Goal: Register for event/course

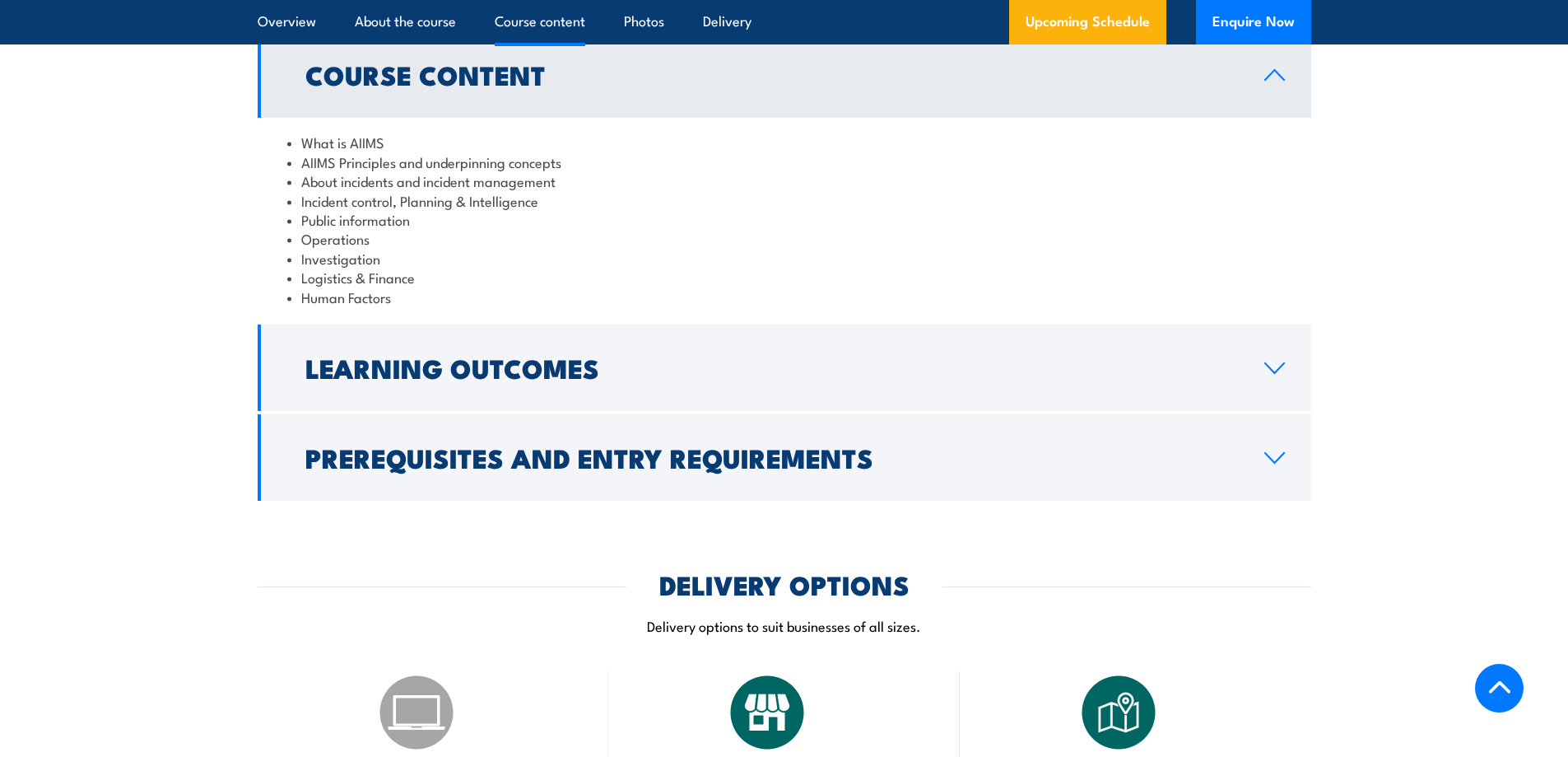
scroll to position [1565, 0]
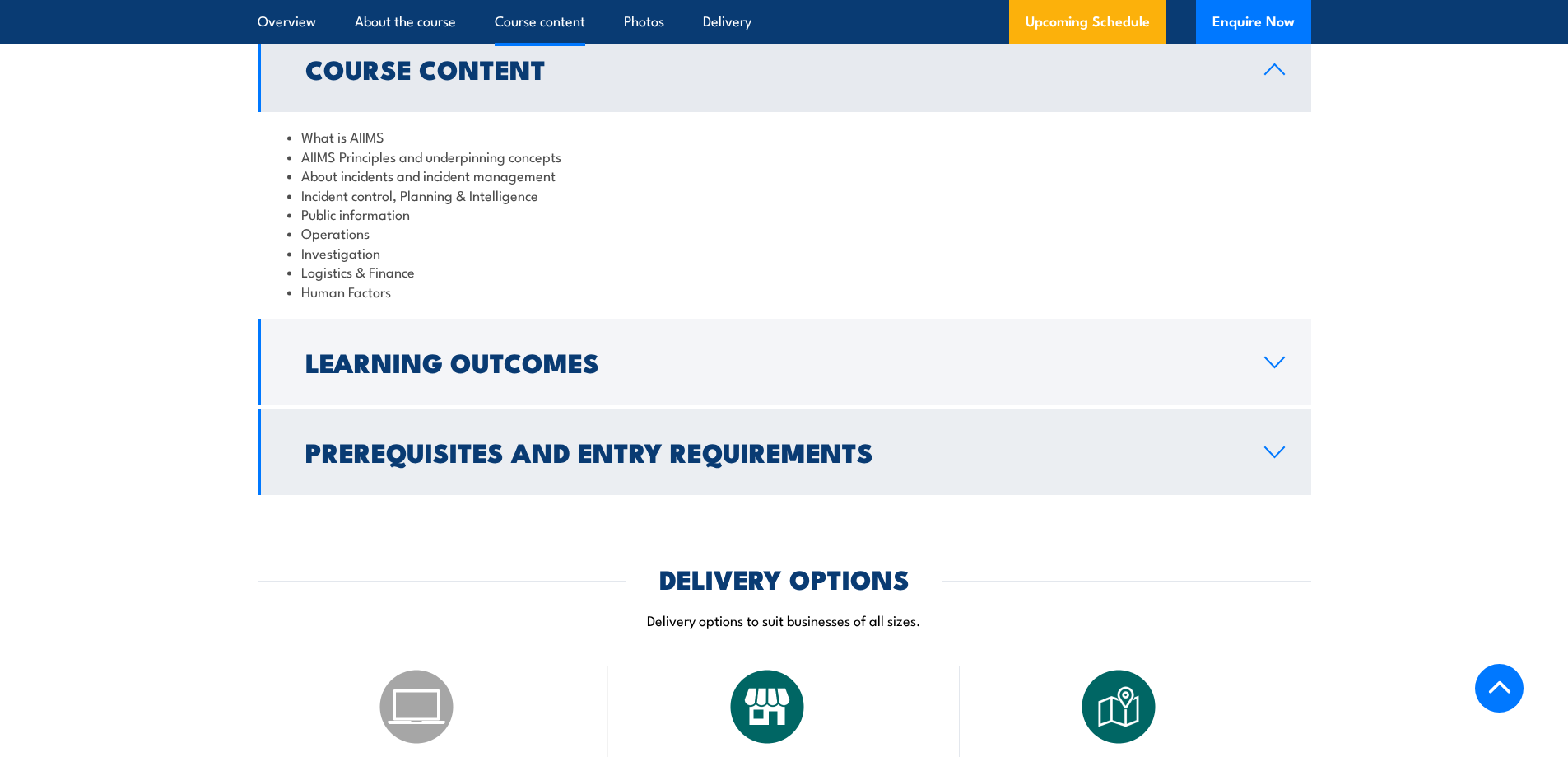
click at [1255, 434] on link "Prerequisites and Entry Requirements" at bounding box center [784, 451] width 1054 height 86
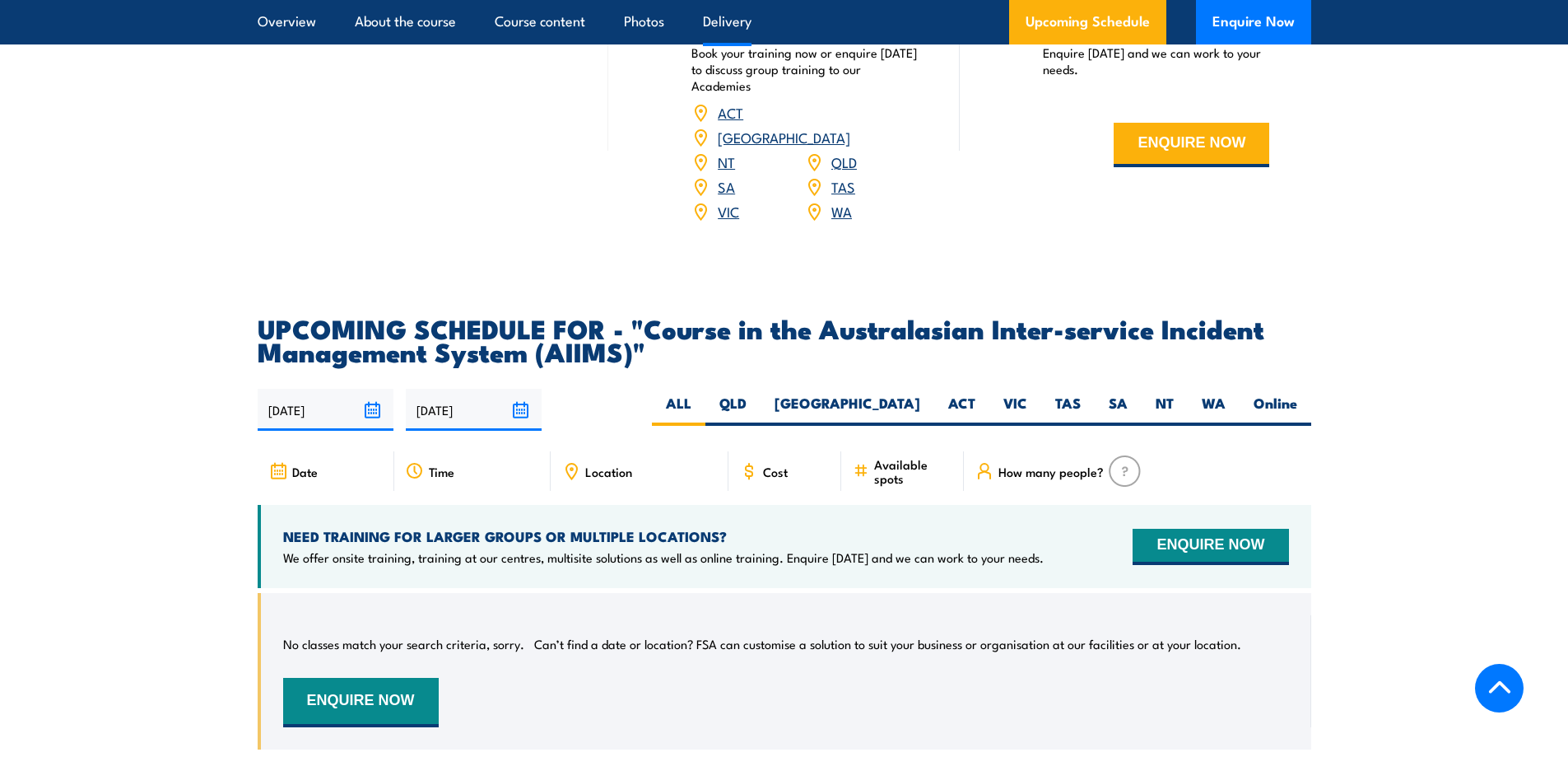
scroll to position [2717, 0]
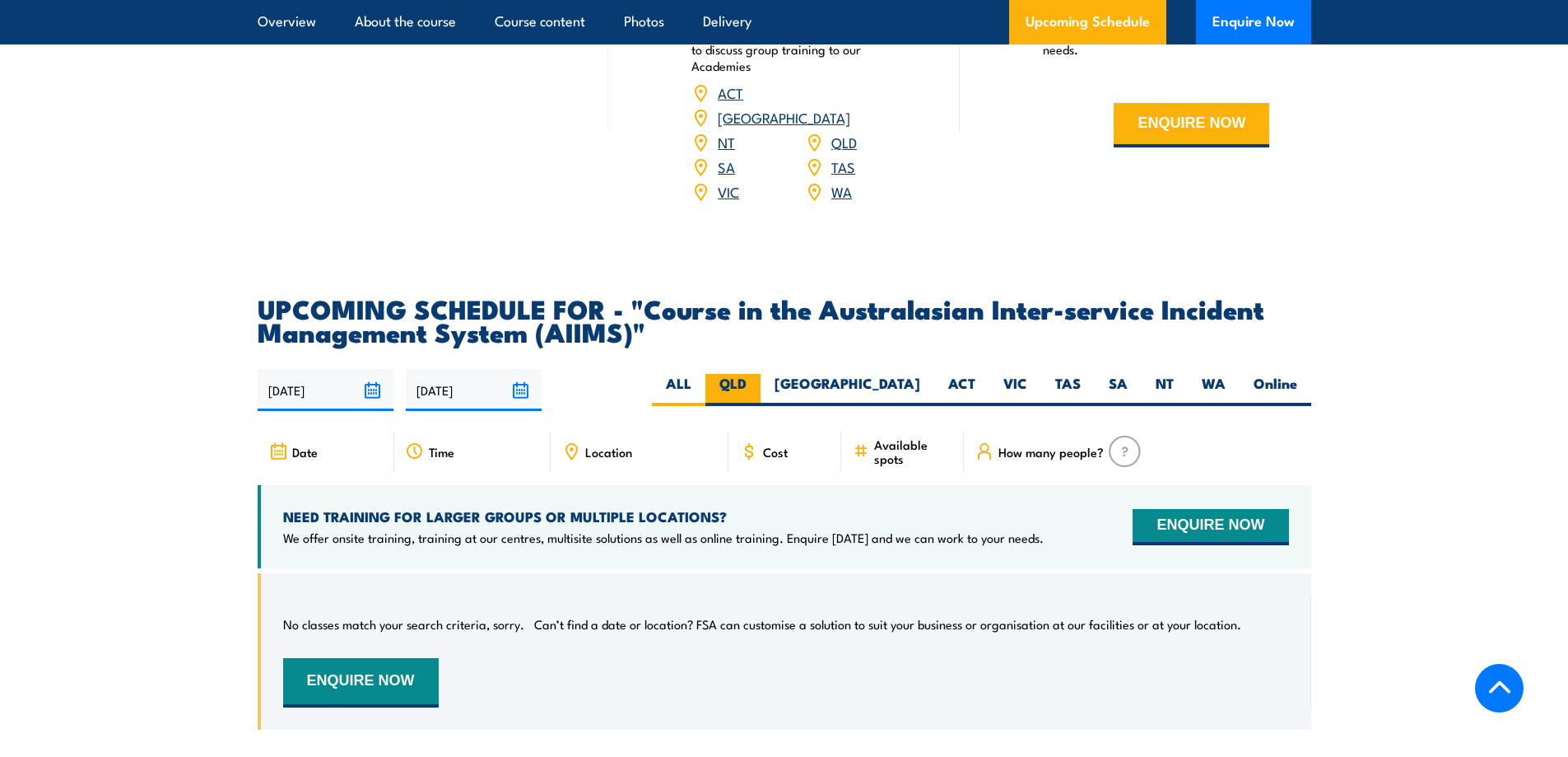
click at [761, 374] on label "QLD" at bounding box center [733, 390] width 55 height 32
click at [758, 374] on input "QLD" at bounding box center [752, 379] width 11 height 11
radio input "true"
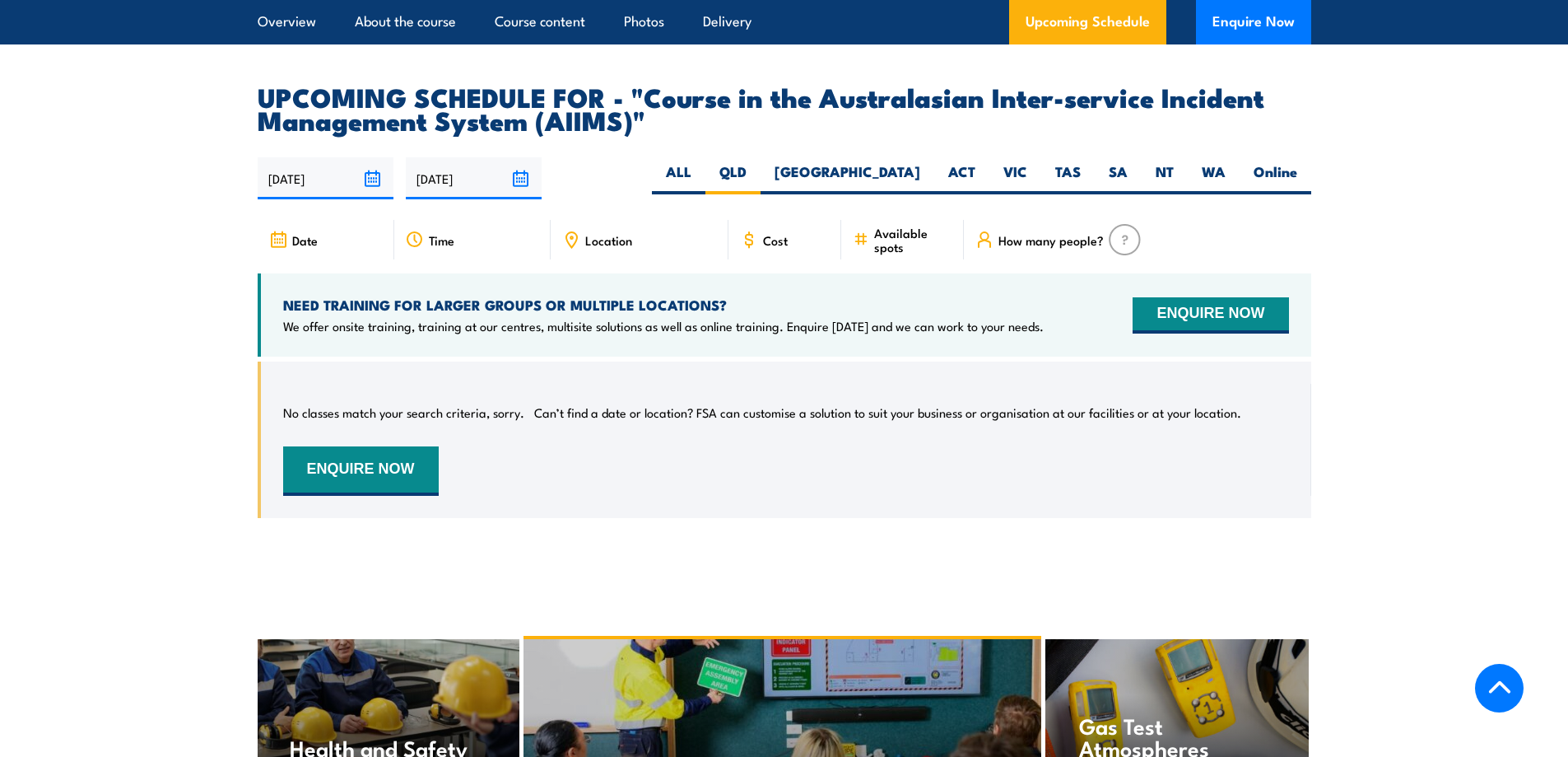
scroll to position [2581, 0]
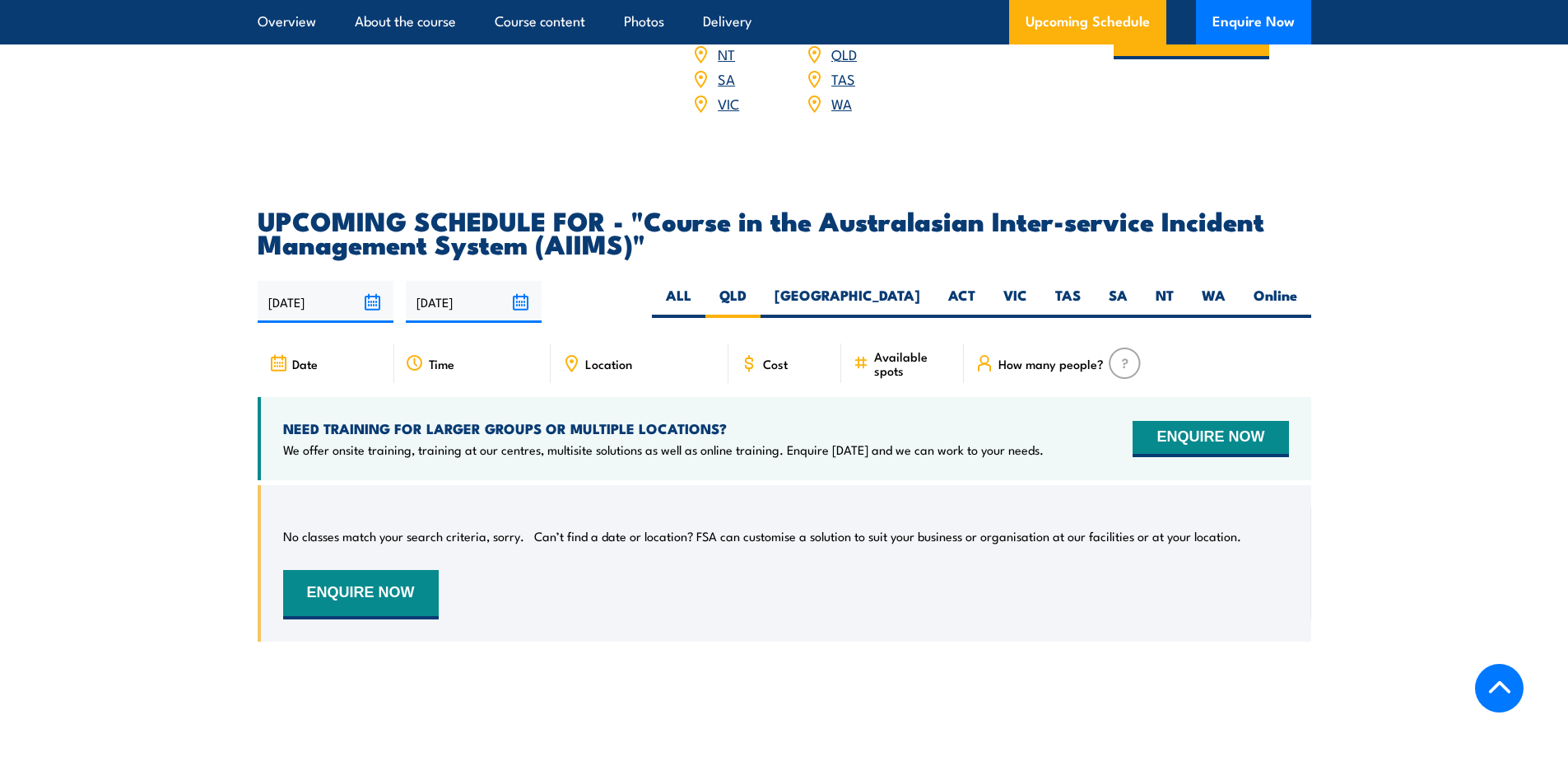
click at [486, 343] on div "Time" at bounding box center [472, 362] width 156 height 40
click at [456, 281] on input "[DATE]" at bounding box center [474, 301] width 136 height 42
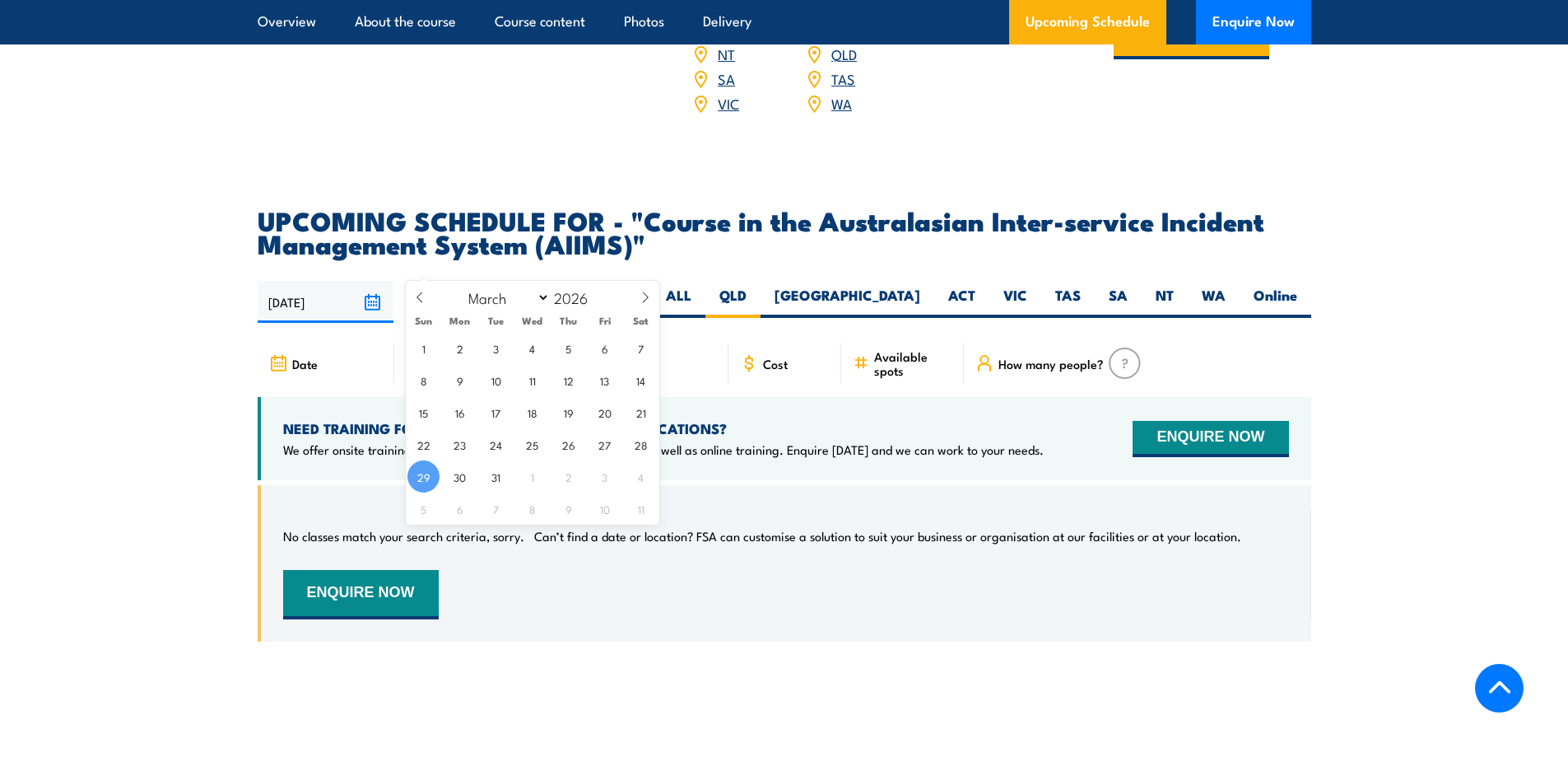
click at [968, 533] on div "No classes match your search criteria, sorry. Can’t find a date or location? FS…" at bounding box center [785, 563] width 1006 height 112
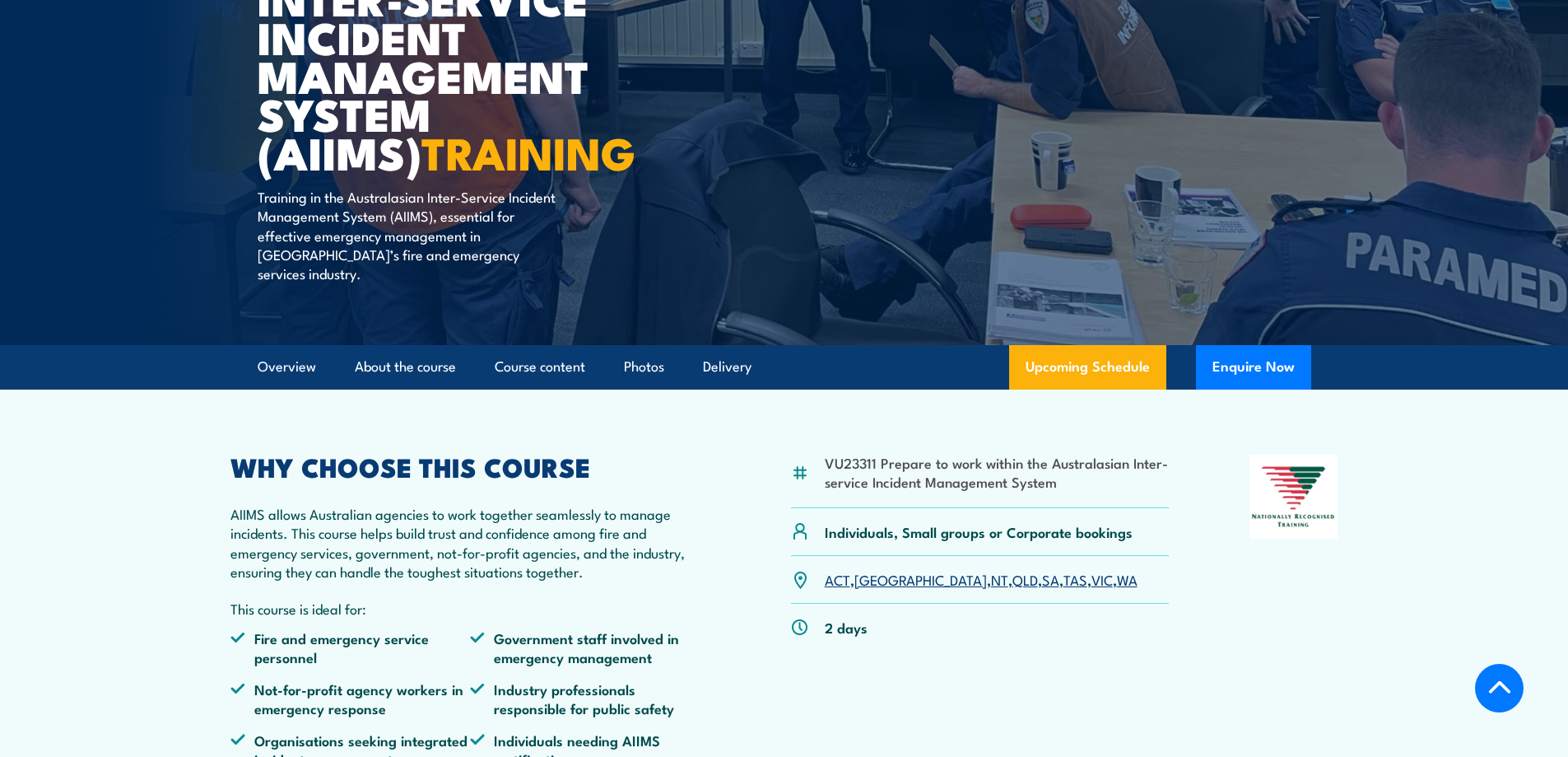
scroll to position [276, 0]
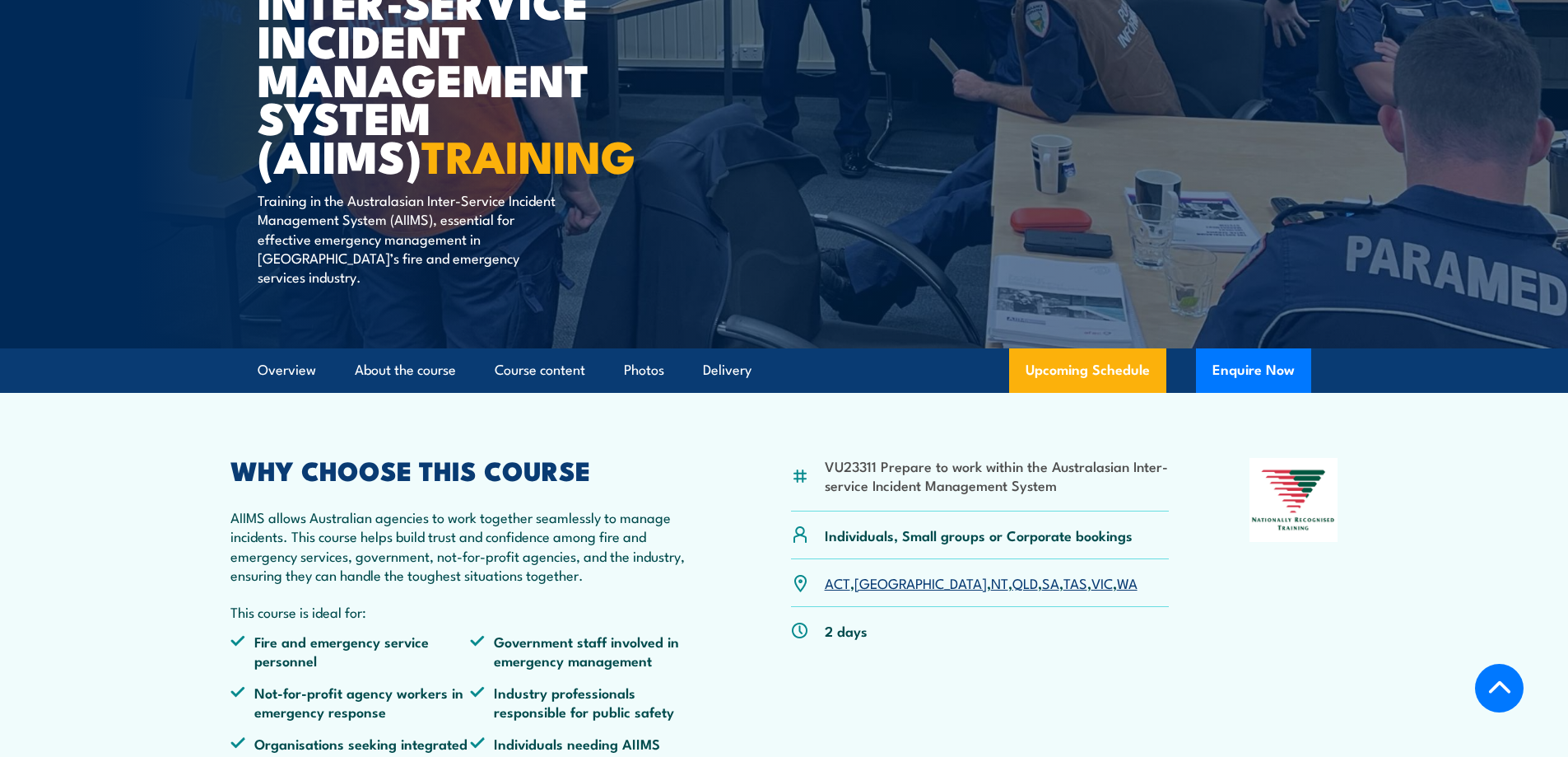
click at [448, 529] on p "AIIMS allows Australian agencies to work together seamlessly to manage incident…" at bounding box center [470, 546] width 481 height 78
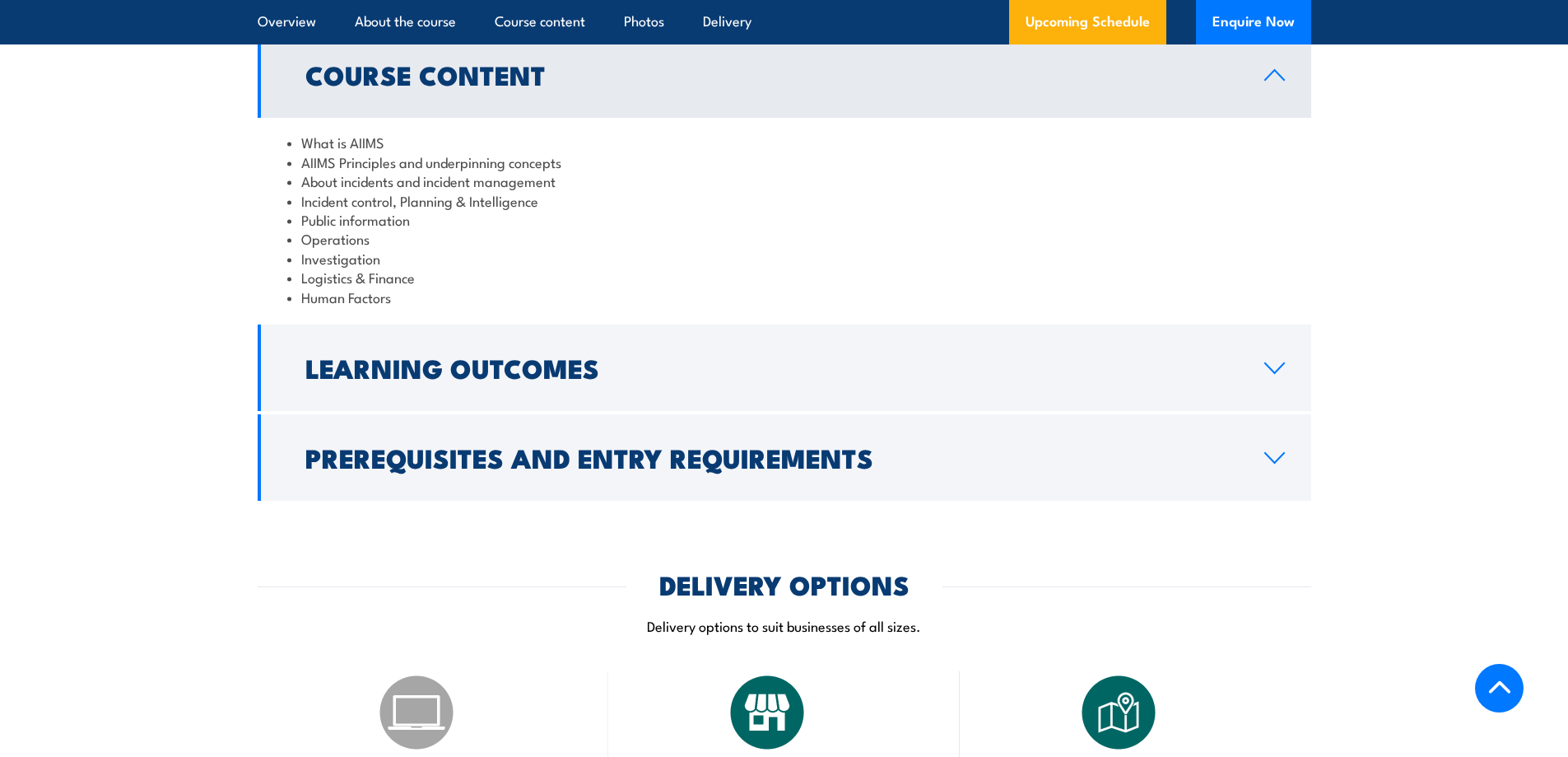
scroll to position [1565, 0]
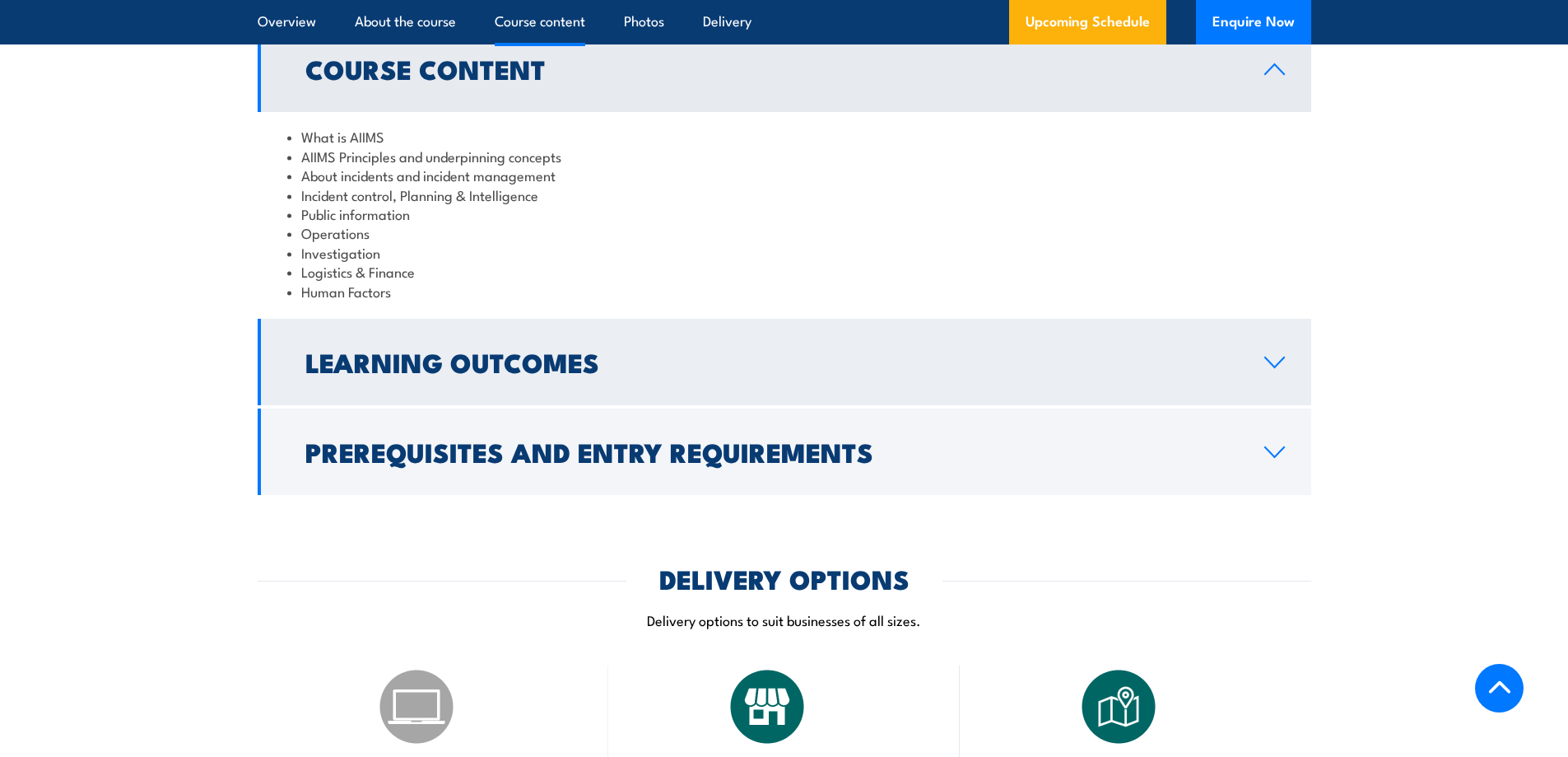
click at [508, 350] on h2 "Learning Outcomes" at bounding box center [771, 361] width 933 height 23
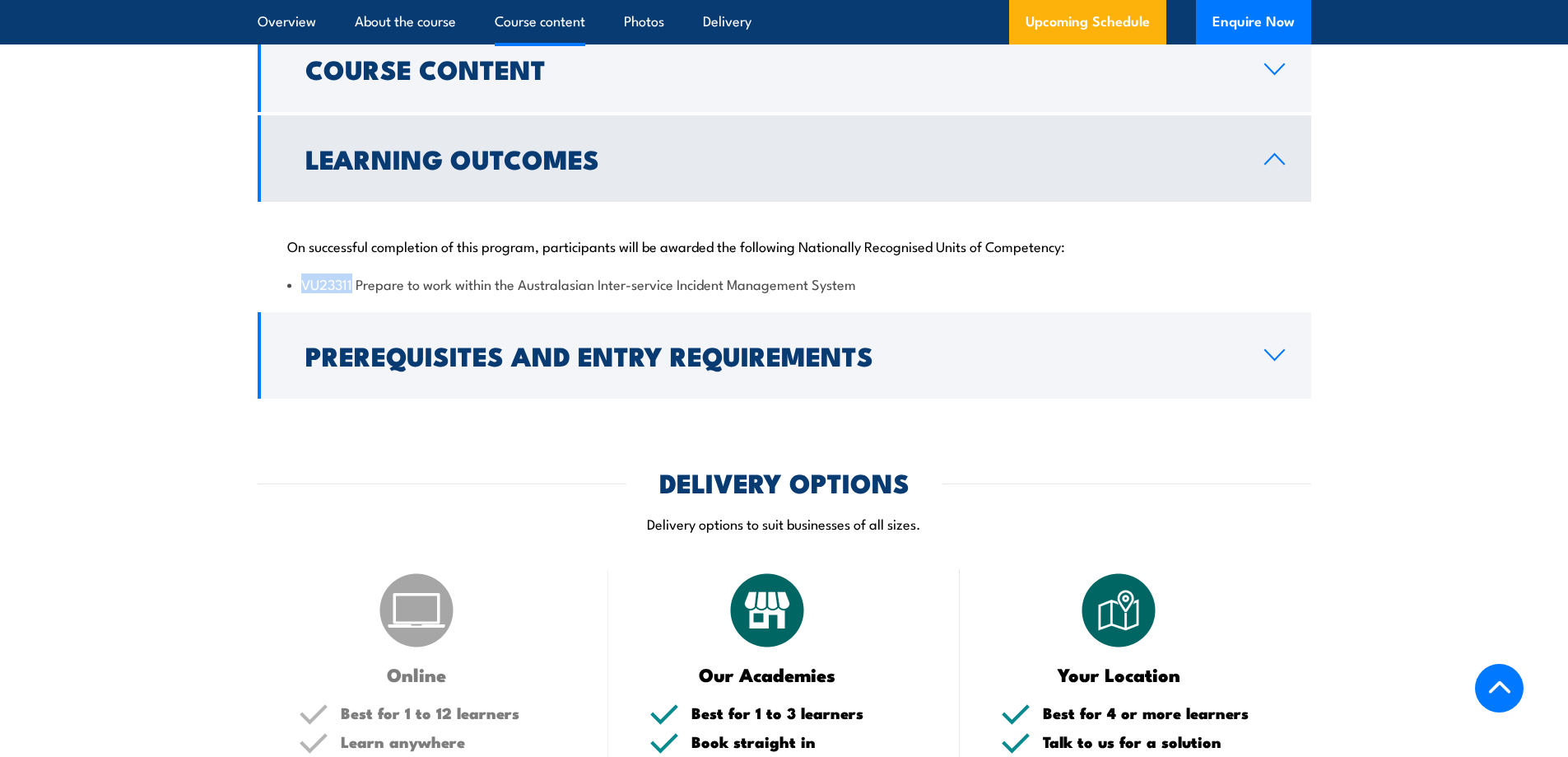
drag, startPoint x: 303, startPoint y: 261, endPoint x: 354, endPoint y: 261, distance: 51.0
click at [354, 274] on li "VU23311 Prepare to work within the Australasian Inter-service Incident Manageme…" at bounding box center [785, 283] width 995 height 18
copy li "VU23311"
